Goal: Check status: Check status

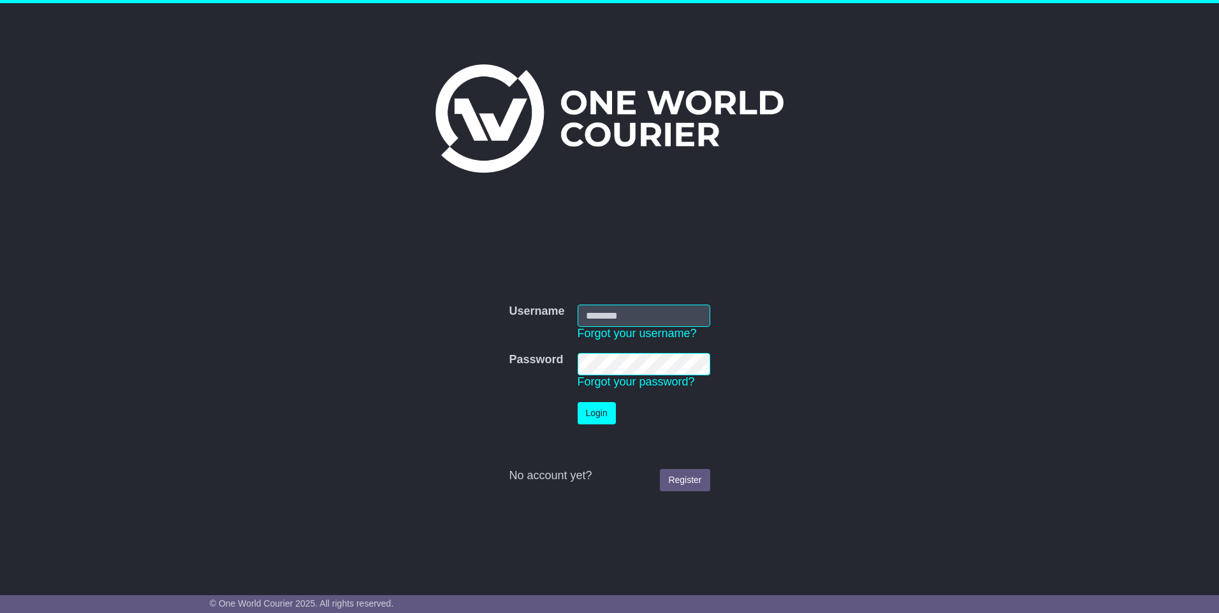
type input "**********"
click at [595, 415] on button "Login" at bounding box center [596, 413] width 38 height 22
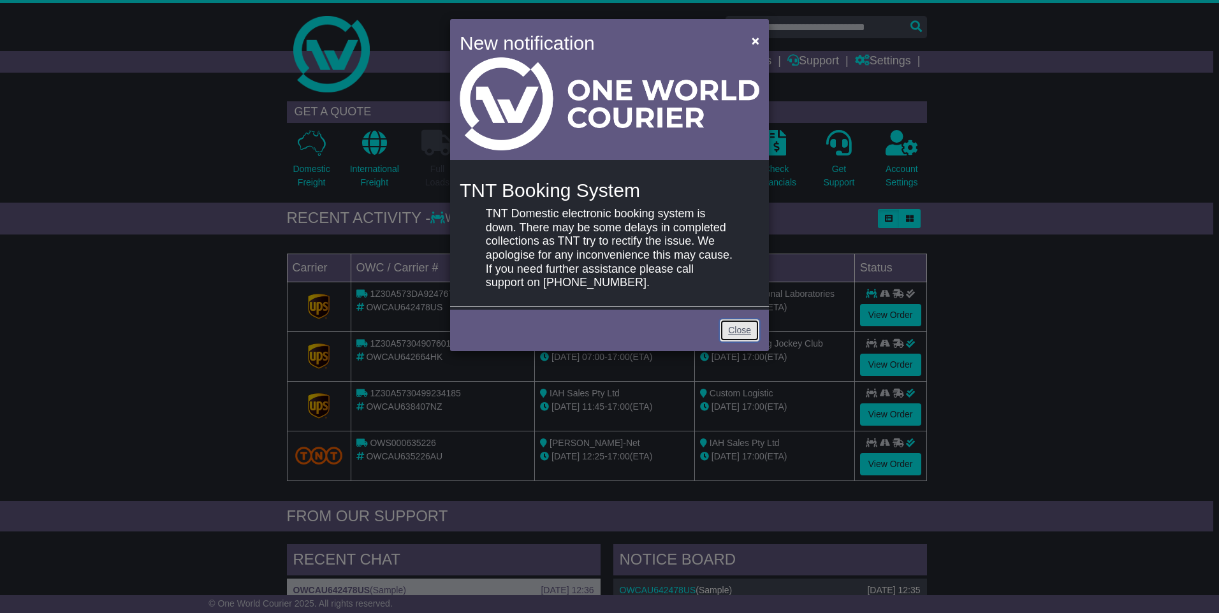
click at [734, 330] on link "Close" at bounding box center [740, 330] width 40 height 22
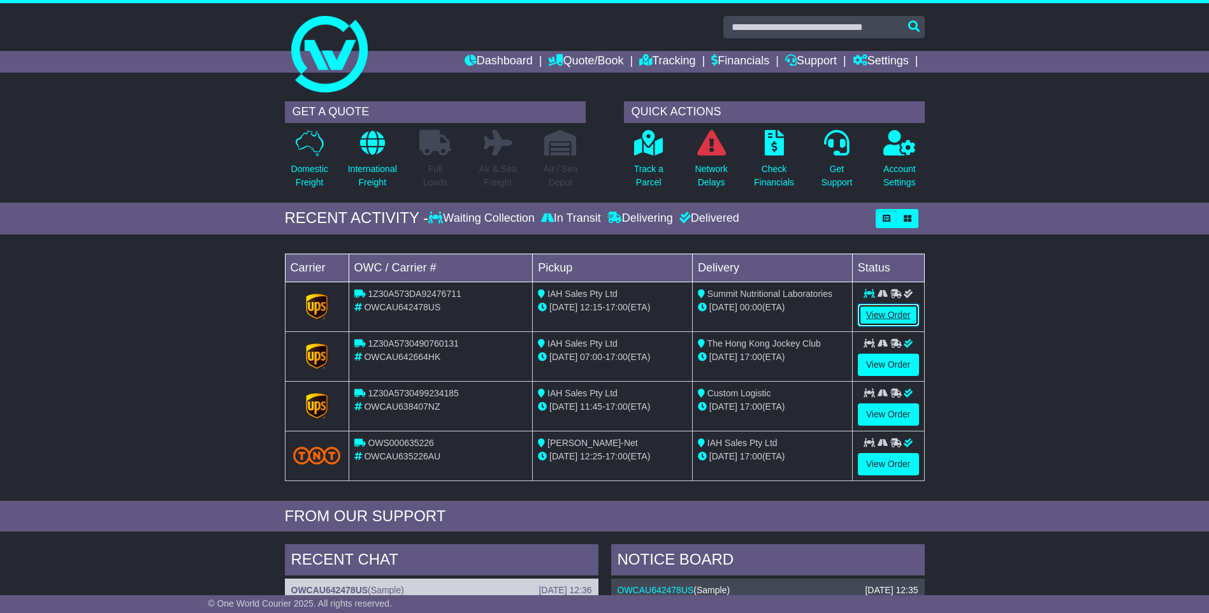
click at [881, 319] on link "View Order" at bounding box center [888, 315] width 61 height 22
